Goal: Find specific page/section: Find specific page/section

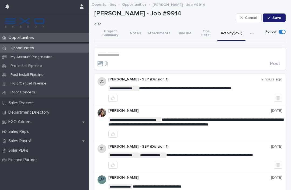
click at [29, 132] on div "Sales Reps" at bounding box center [44, 131] width 89 height 9
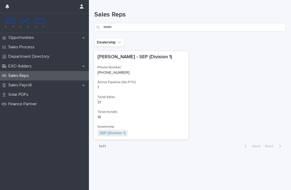
click at [23, 85] on p "Sales Payroll" at bounding box center [21, 84] width 30 height 5
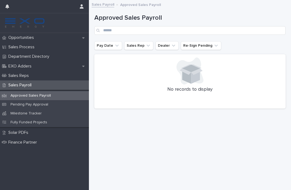
click at [35, 109] on div "Milestone Tracker" at bounding box center [44, 113] width 89 height 9
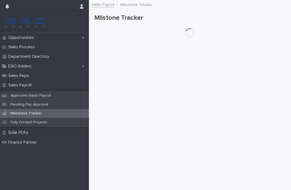
click at [37, 103] on p "Pending Pay Approval" at bounding box center [29, 104] width 46 height 5
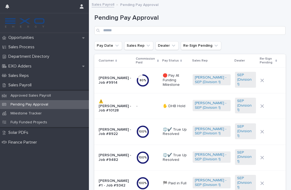
click at [168, 80] on p "🛑 Pay At Funding Milestone" at bounding box center [176, 79] width 26 height 13
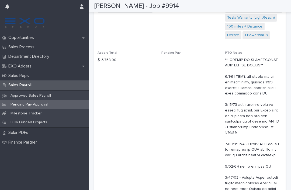
scroll to position [265, 0]
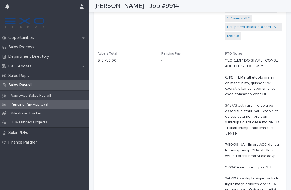
click at [35, 88] on div "Sales Payroll" at bounding box center [44, 84] width 89 height 9
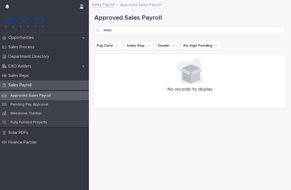
click at [31, 104] on p "Pending Pay Approval" at bounding box center [29, 104] width 46 height 5
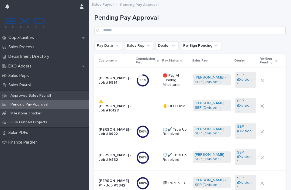
click at [53, 35] on div "Opportunities" at bounding box center [44, 37] width 89 height 9
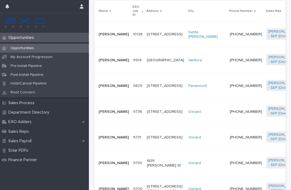
scroll to position [142, 0]
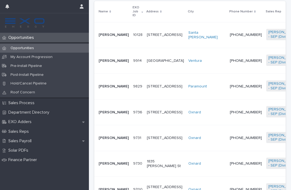
click at [104, 63] on p "[PERSON_NAME]" at bounding box center [114, 60] width 30 height 5
